Goal: Check status: Check status

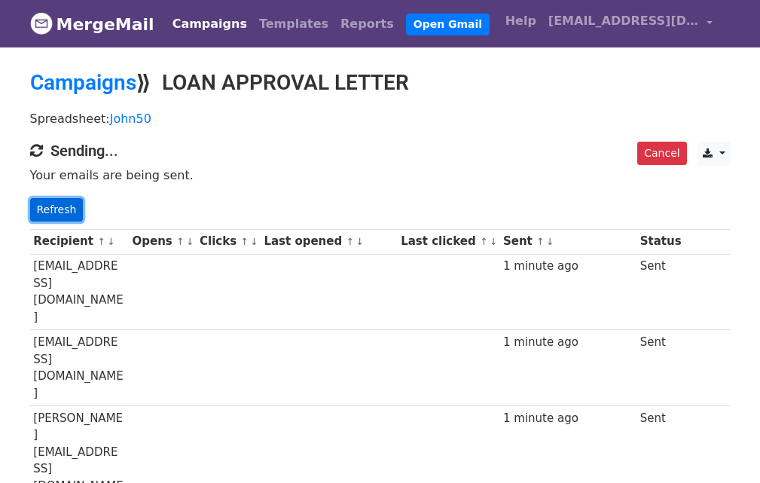
click at [72, 216] on link "Refresh" at bounding box center [56, 209] width 53 height 23
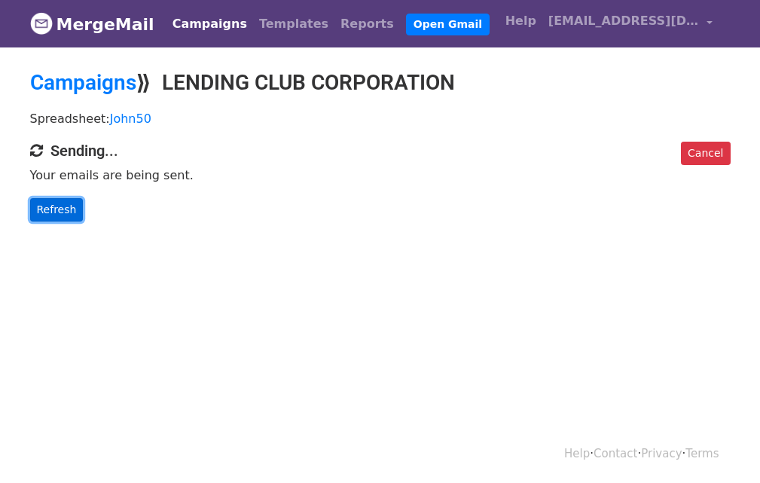
click at [59, 206] on link "Refresh" at bounding box center [56, 209] width 53 height 23
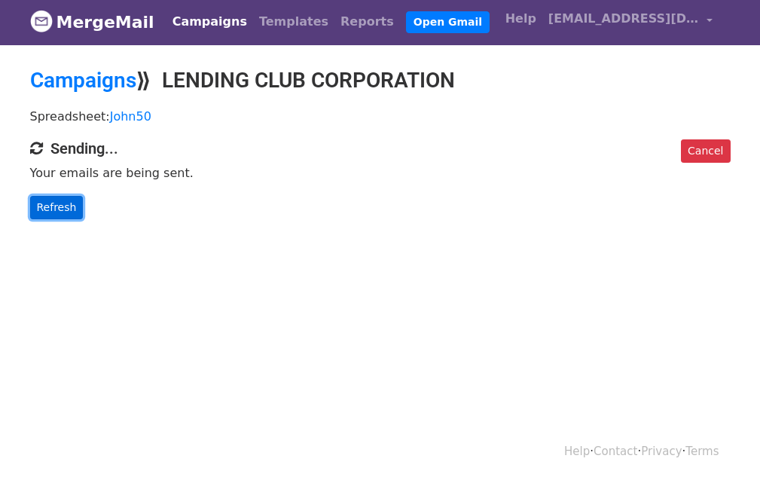
click at [30, 202] on link "Refresh" at bounding box center [56, 207] width 53 height 23
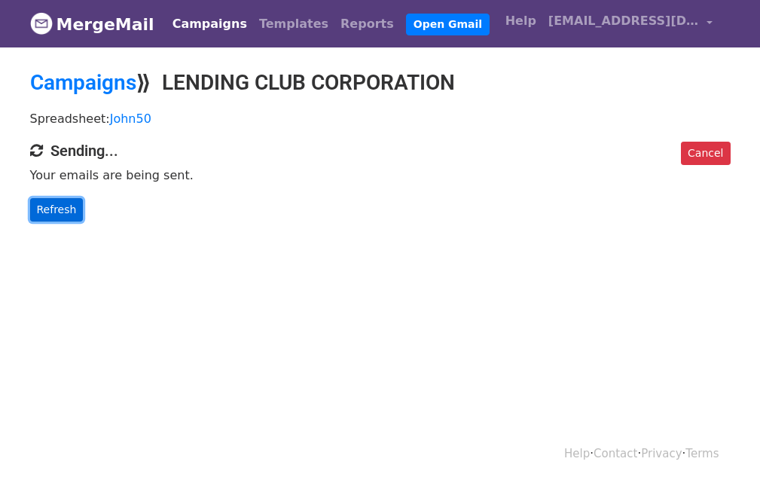
click at [39, 206] on link "Refresh" at bounding box center [56, 209] width 53 height 23
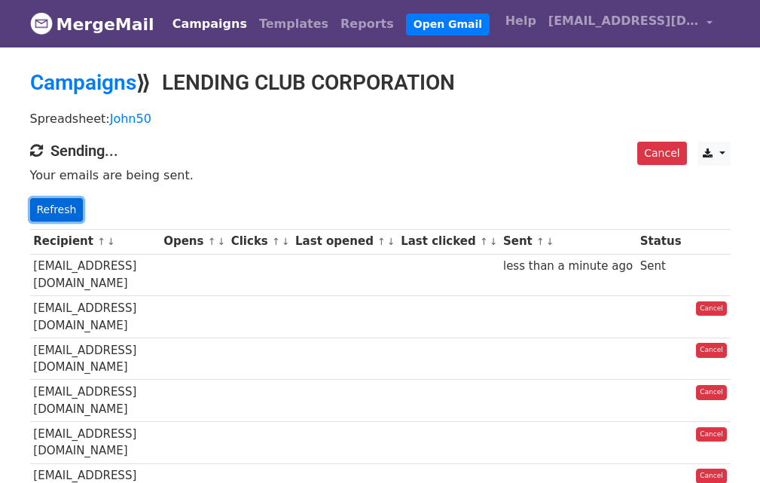
click at [53, 204] on link "Refresh" at bounding box center [56, 209] width 53 height 23
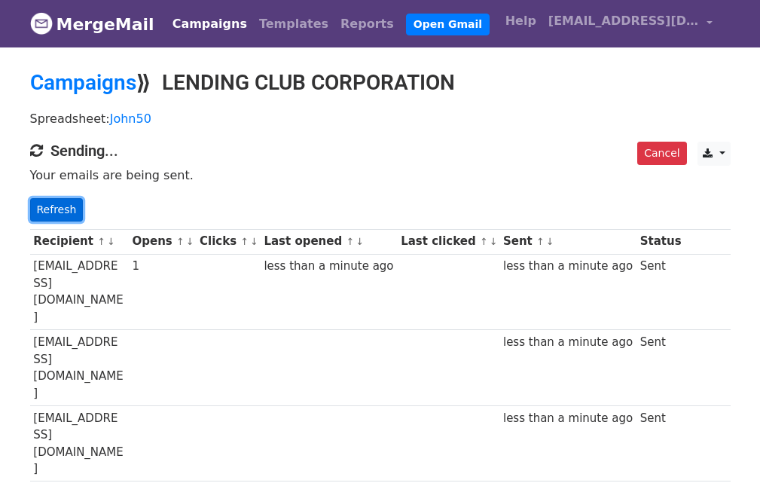
click at [62, 213] on link "Refresh" at bounding box center [56, 209] width 53 height 23
